Goal: Information Seeking & Learning: Learn about a topic

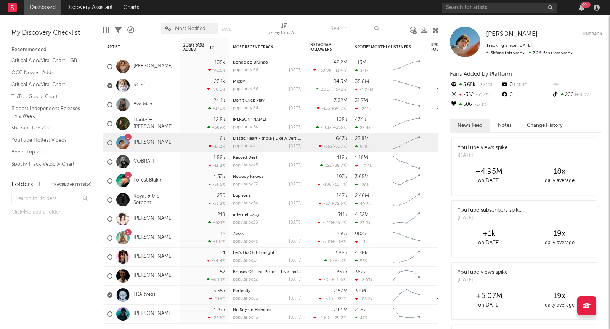
click at [138, 103] on link "Ava Max" at bounding box center [142, 104] width 19 height 6
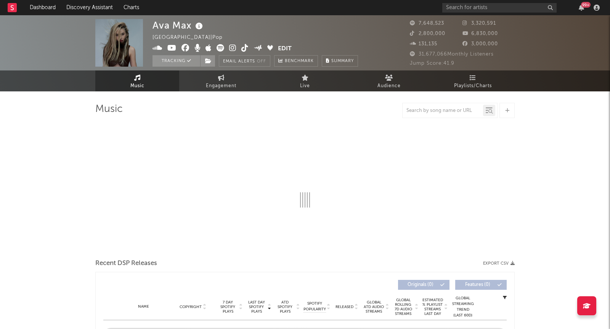
select select "6m"
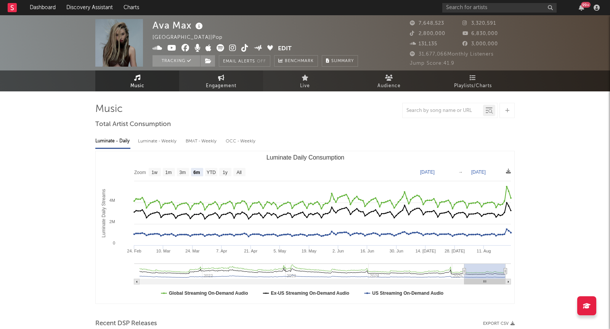
drag, startPoint x: 185, startPoint y: 103, endPoint x: 225, endPoint y: 82, distance: 44.7
click at [225, 82] on span "Engagement" at bounding box center [221, 86] width 31 height 9
select select "1w"
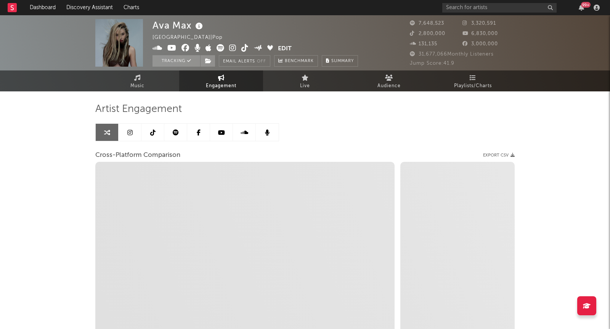
select select "1w"
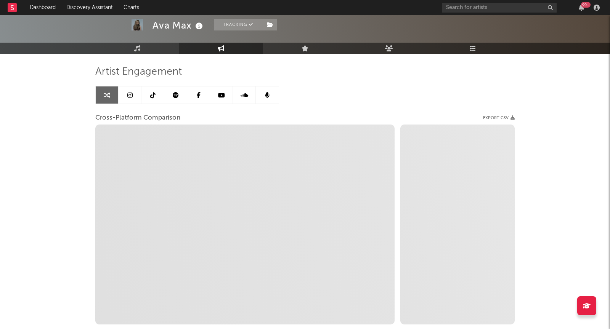
scroll to position [85, 0]
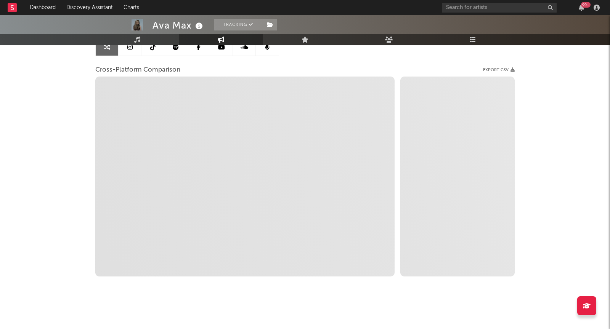
select select "1m"
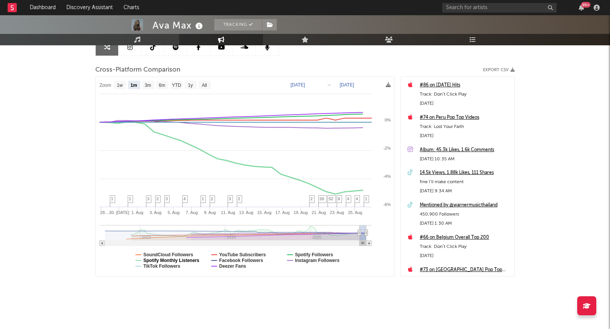
click at [184, 261] on text "Spotify Monthly Listeners" at bounding box center [171, 260] width 56 height 5
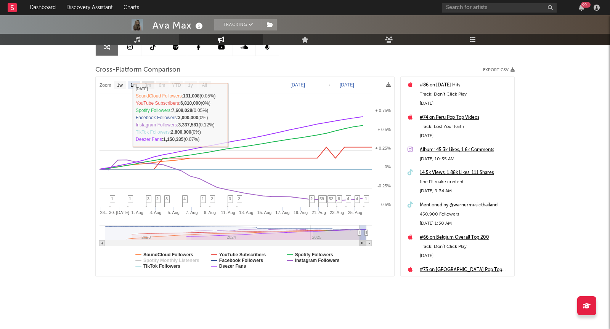
click at [149, 84] on text "3m" at bounding box center [148, 85] width 6 height 5
select select "3m"
type input "[DATE]"
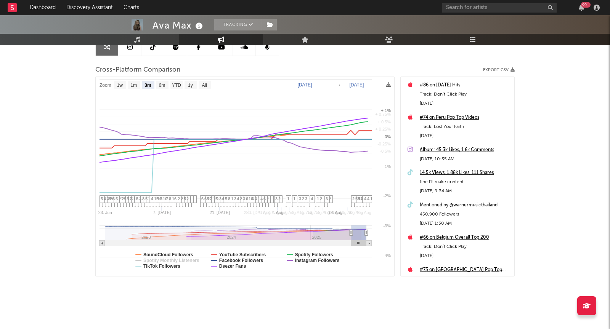
select select "3m"
